Goal: Find specific page/section: Find specific page/section

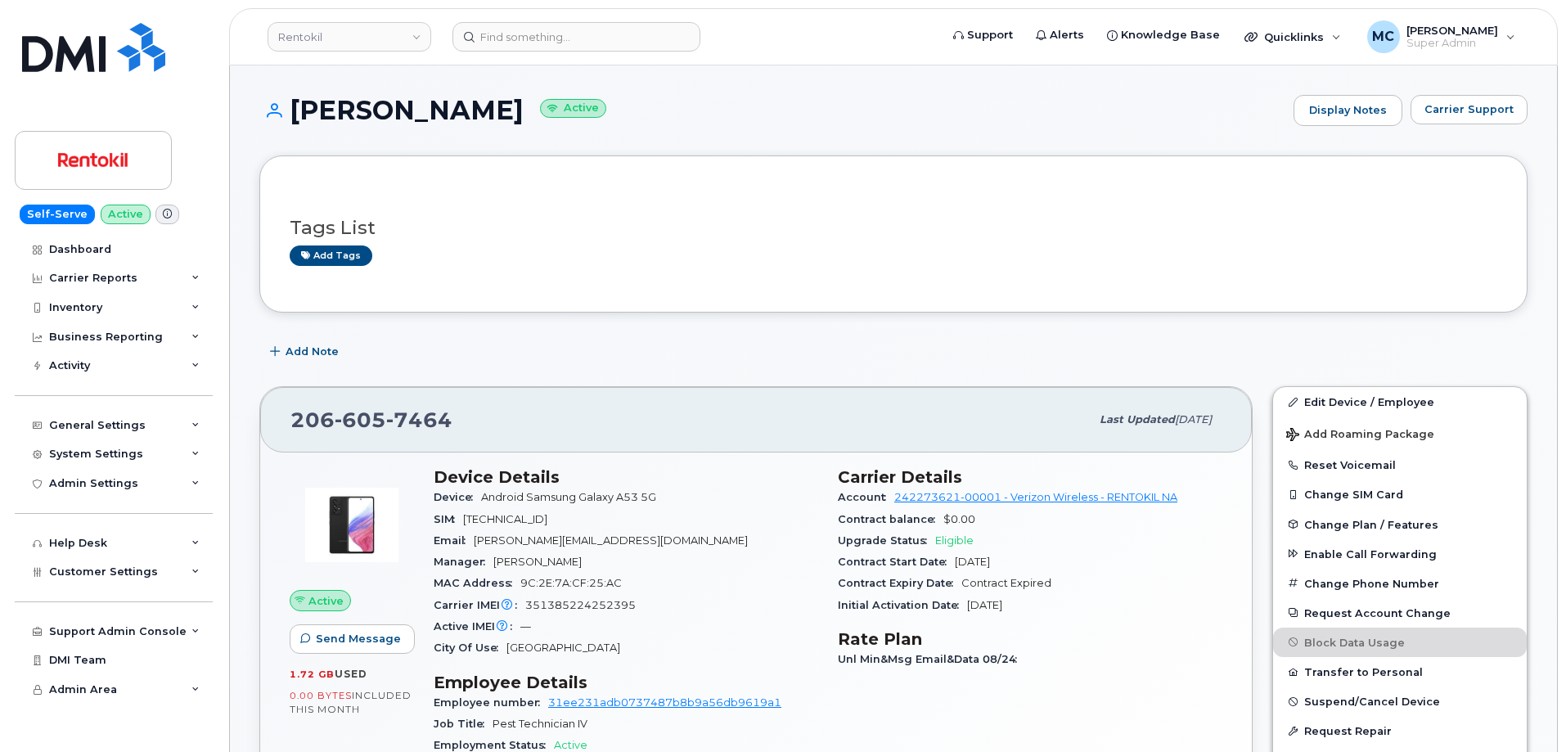
scroll to position [97, 0]
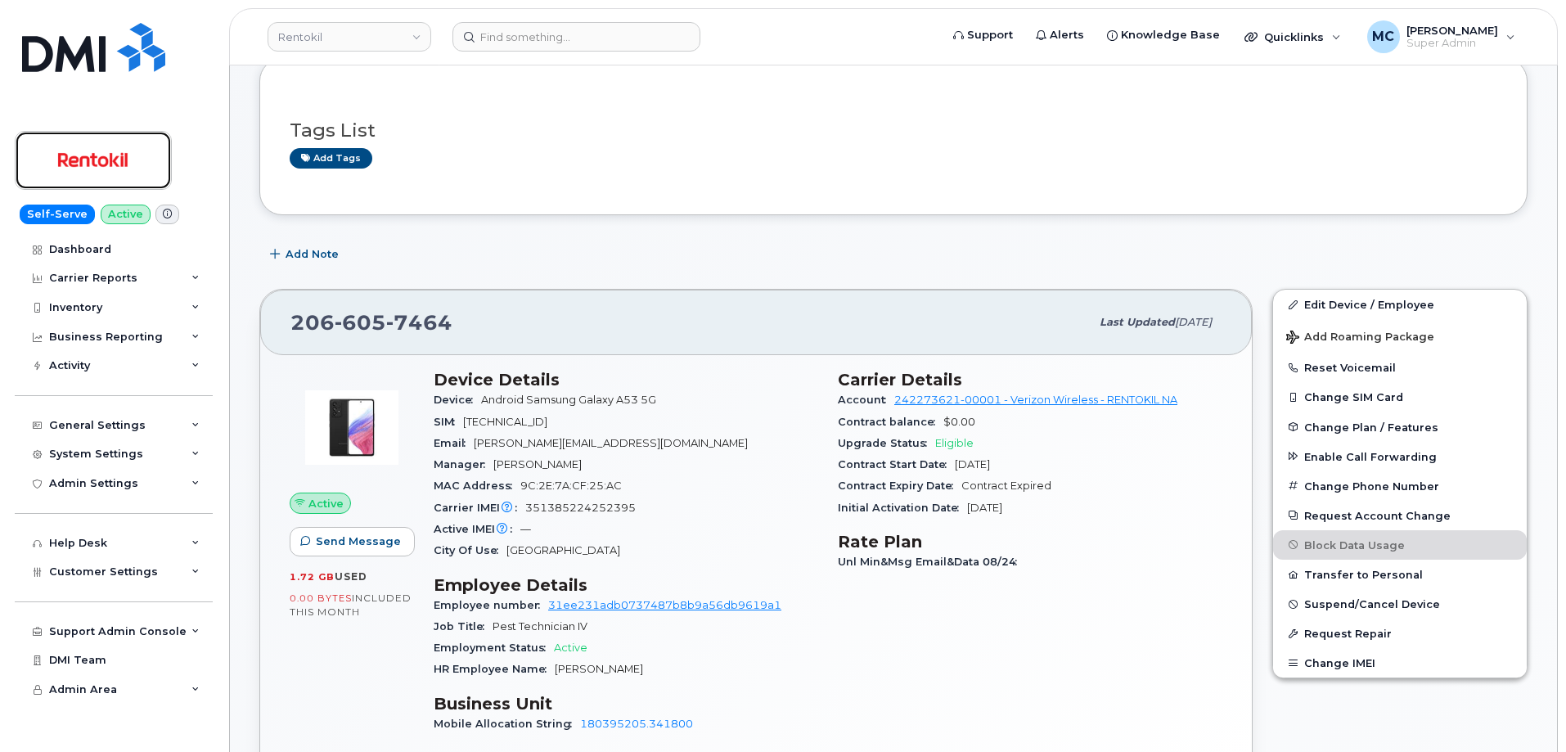
click at [101, 181] on img at bounding box center [93, 160] width 126 height 47
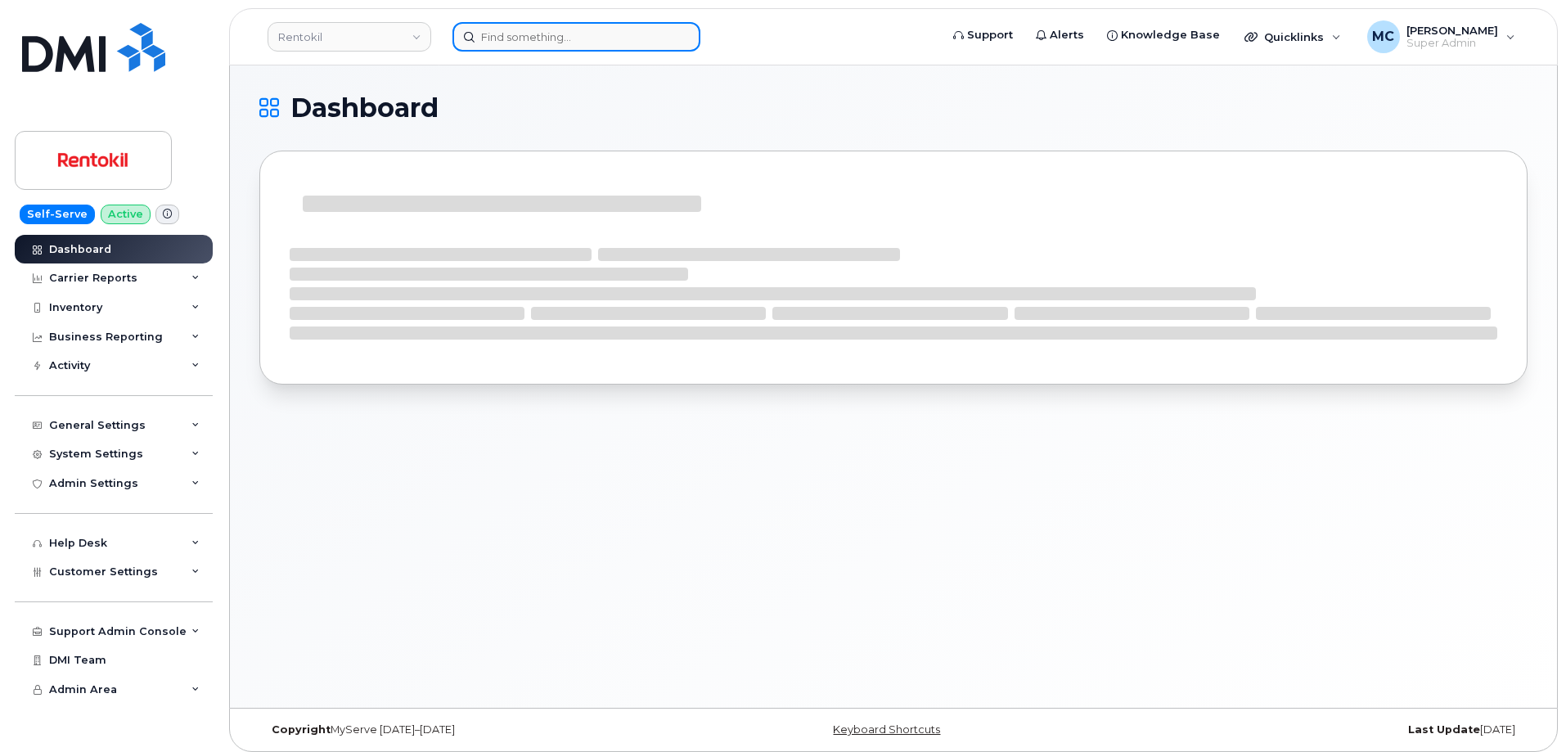
click at [596, 38] on input at bounding box center [576, 36] width 248 height 29
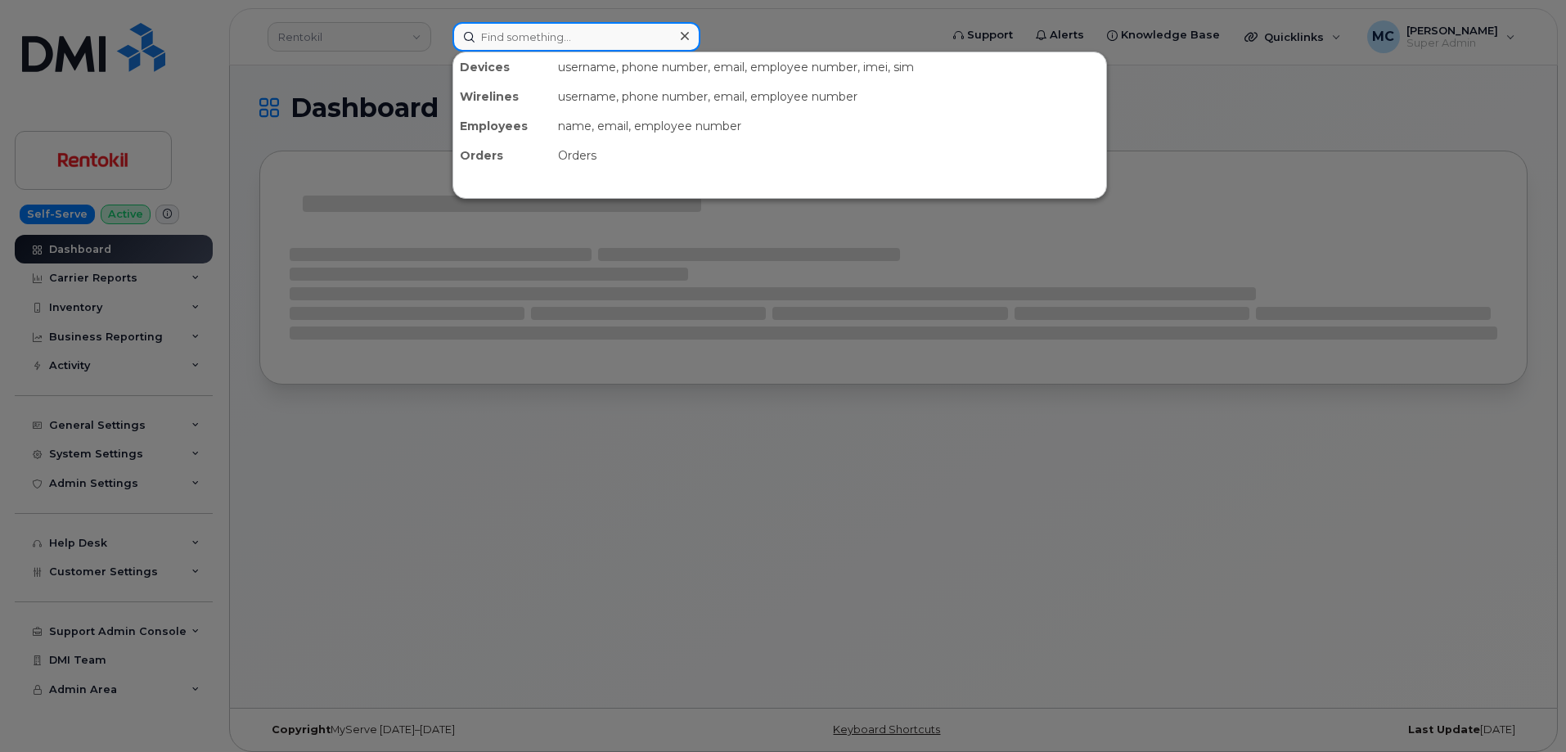
paste input "3308155473"
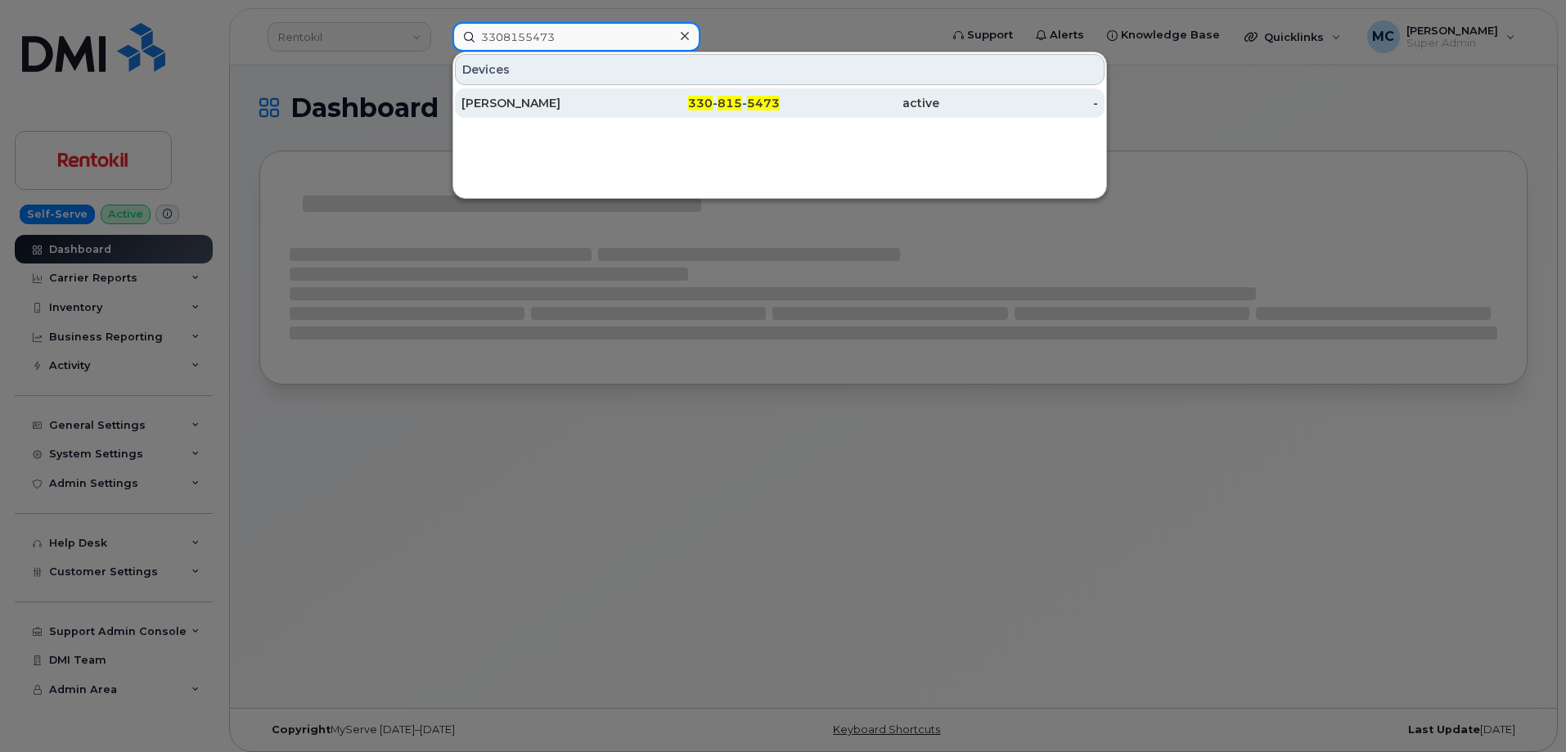
type input "3308155473"
click at [718, 103] on div "330 - 815 - 5473" at bounding box center [701, 103] width 160 height 16
